Goal: Information Seeking & Learning: Learn about a topic

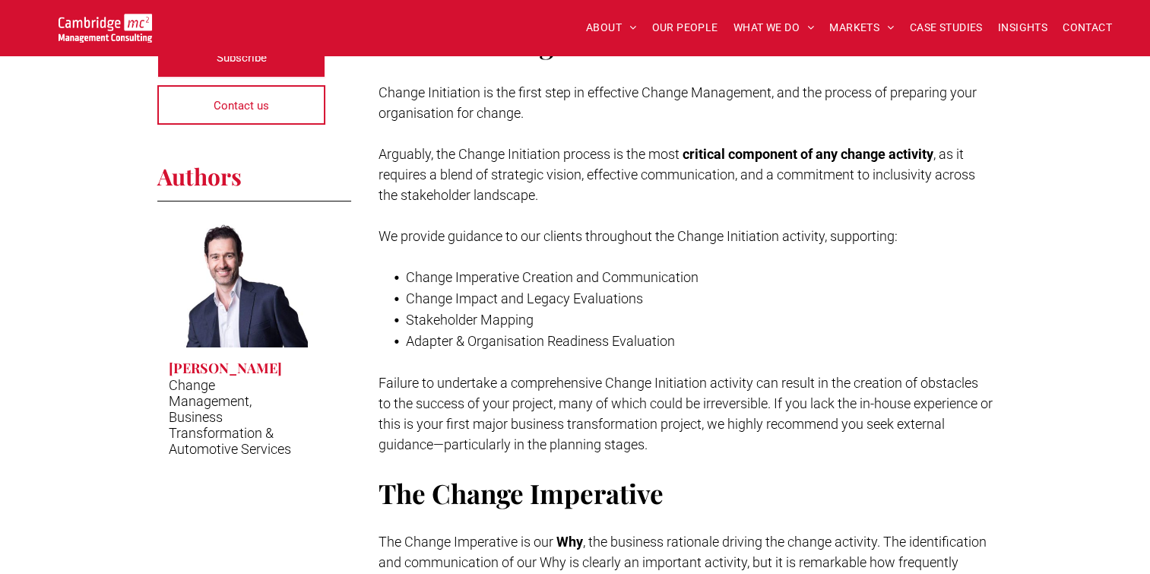
scroll to position [456, 0]
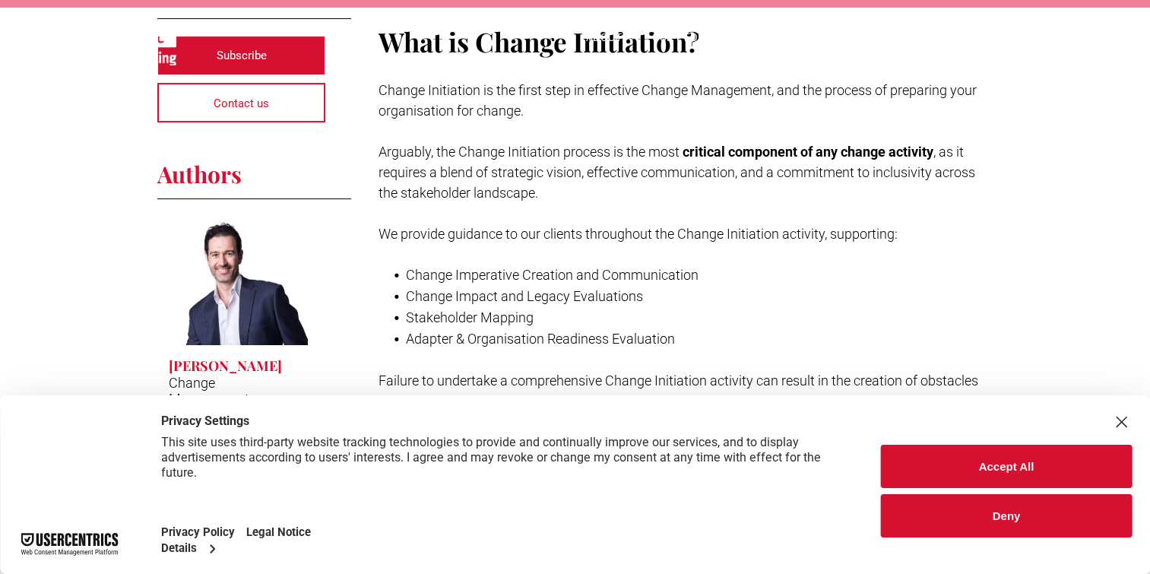
click at [1117, 420] on div "Close Layer" at bounding box center [1121, 421] width 21 height 21
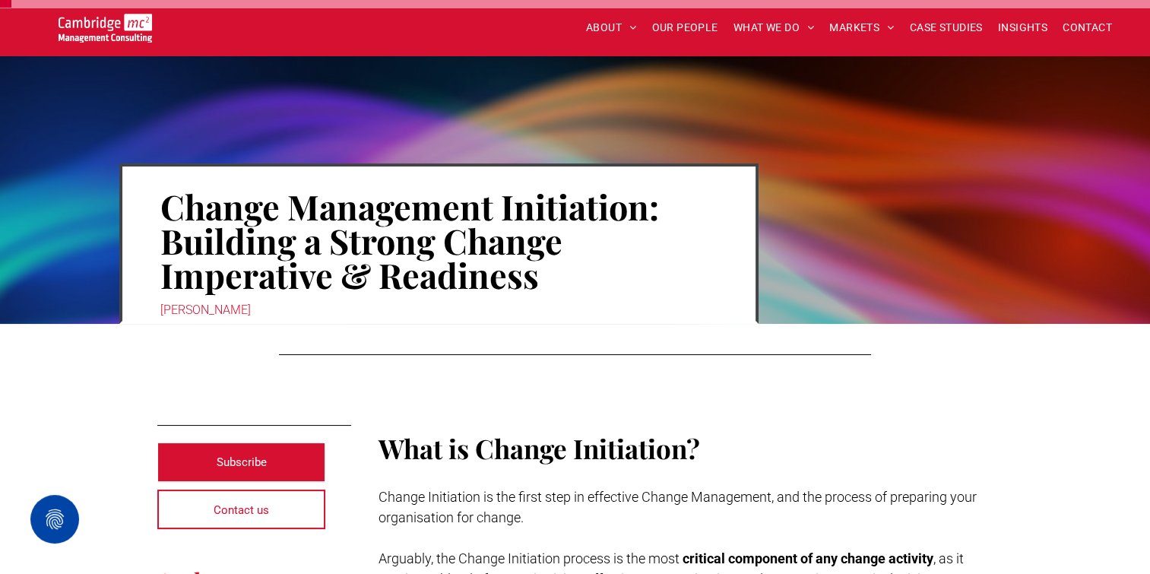
scroll to position [76, 0]
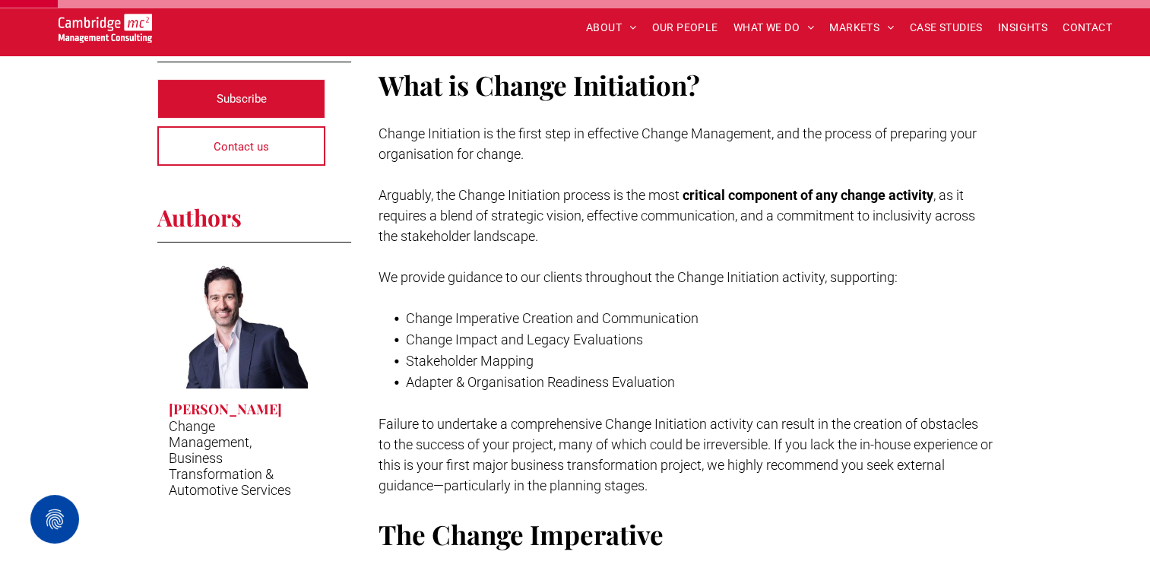
scroll to position [380, 0]
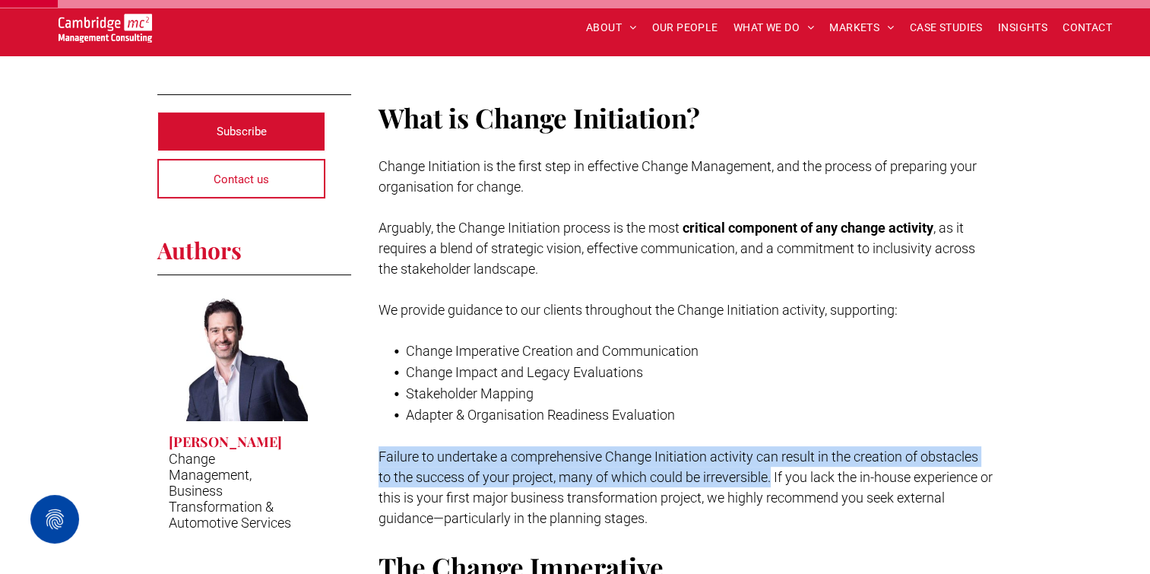
drag, startPoint x: 378, startPoint y: 453, endPoint x: 776, endPoint y: 474, distance: 398.8
click at [776, 474] on span "Failure to undertake a comprehensive Change Initiation activity can result in t…" at bounding box center [686, 487] width 614 height 78
copy span "Failure to undertake a comprehensive Change Initiation activity can result in t…"
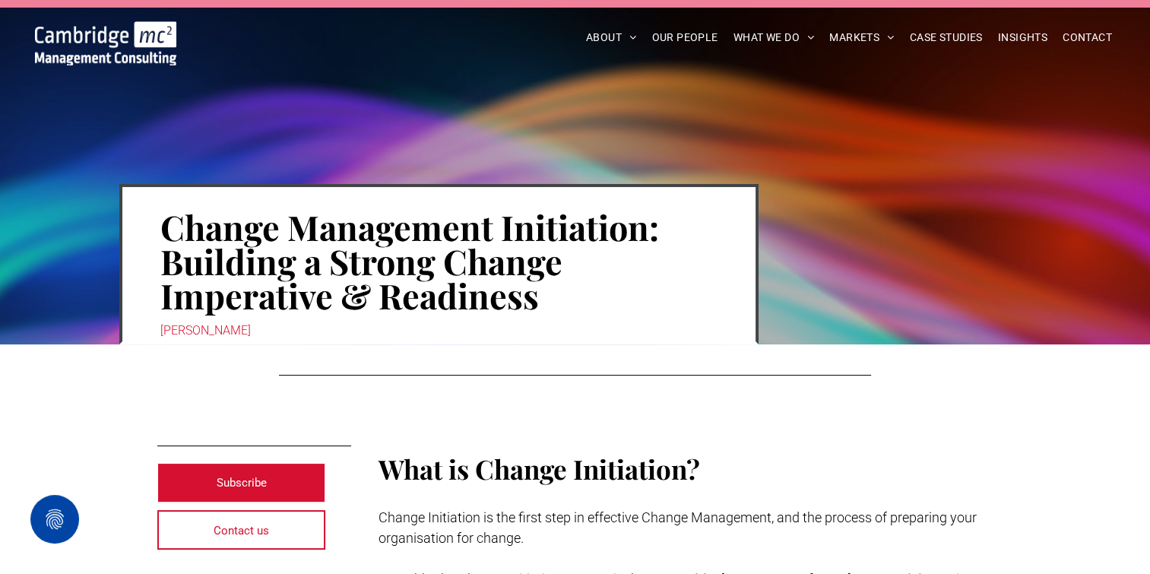
scroll to position [76, 0]
